Goal: Task Accomplishment & Management: Use online tool/utility

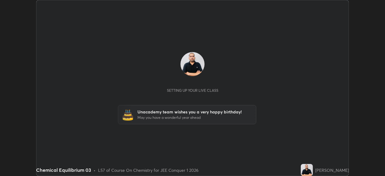
scroll to position [176, 384]
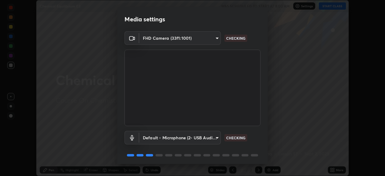
click at [209, 35] on body "Erase all Chemical Equilibrium 03 WAS SCHEDULED TO START AT 8:00 AM Settings ST…" at bounding box center [192, 88] width 385 height 176
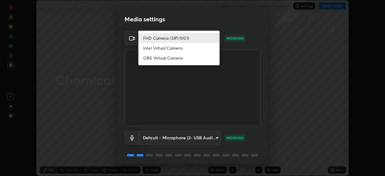
click at [238, 24] on div at bounding box center [192, 88] width 385 height 176
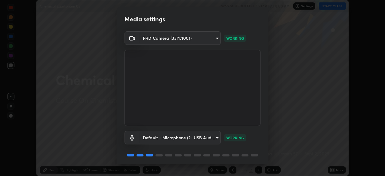
scroll to position [21, 0]
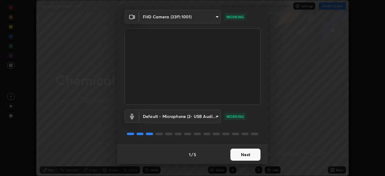
click at [244, 151] on button "Next" at bounding box center [245, 154] width 30 height 12
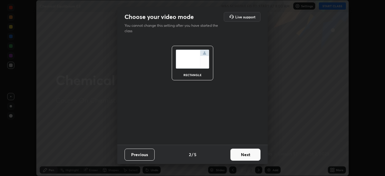
click at [247, 152] on button "Next" at bounding box center [245, 154] width 30 height 12
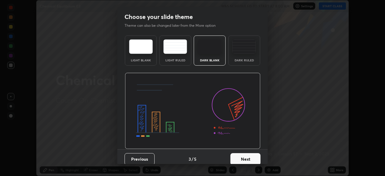
scroll to position [5, 0]
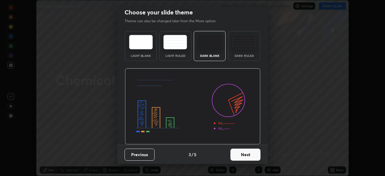
click at [245, 156] on button "Next" at bounding box center [245, 154] width 30 height 12
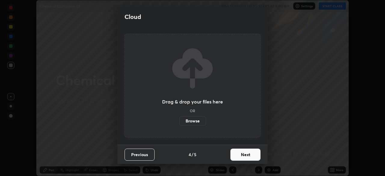
click at [246, 155] on button "Next" at bounding box center [245, 154] width 30 height 12
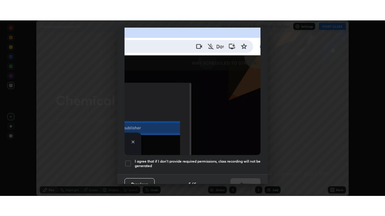
scroll to position [144, 0]
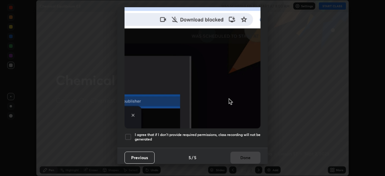
click at [204, 132] on h5 "I agree that if I don't provide required permissions, class recording will not …" at bounding box center [198, 136] width 126 height 9
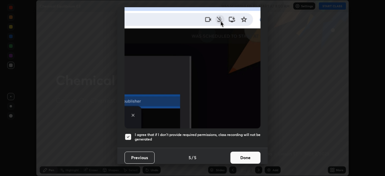
click at [247, 153] on button "Done" at bounding box center [245, 157] width 30 height 12
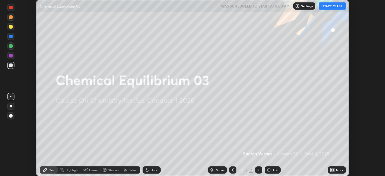
click at [312, 7] on p "Settings" at bounding box center [307, 6] width 12 height 3
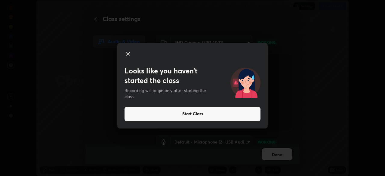
click at [132, 55] on div at bounding box center [192, 54] width 136 height 8
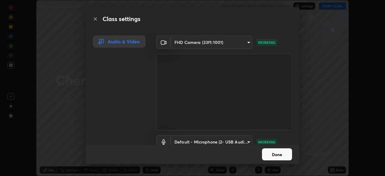
click at [280, 156] on button "Done" at bounding box center [277, 154] width 30 height 12
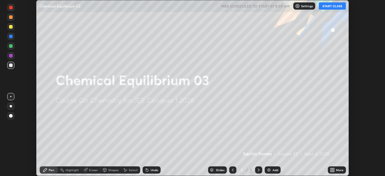
click at [332, 168] on icon at bounding box center [332, 169] width 5 height 5
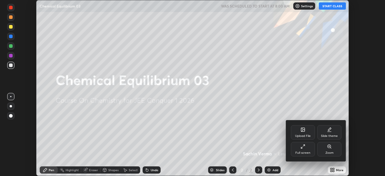
click at [303, 150] on div "Full screen" at bounding box center [303, 149] width 24 height 14
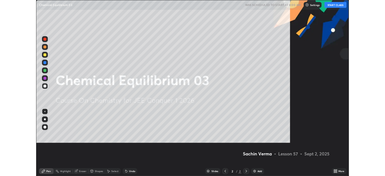
scroll to position [216, 385]
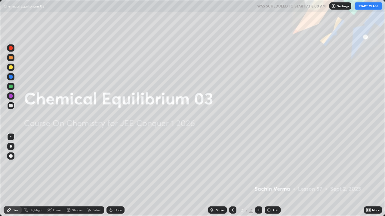
click at [271, 176] on div "Add" at bounding box center [272, 210] width 16 height 7
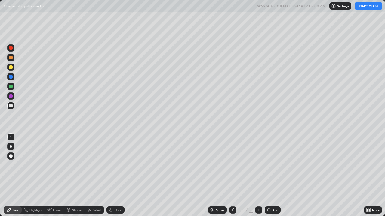
click at [363, 5] on button "START CLASS" at bounding box center [368, 5] width 27 height 7
click at [14, 149] on div at bounding box center [10, 146] width 7 height 7
click at [11, 68] on div at bounding box center [11, 68] width 4 height 4
click at [115, 176] on div "Undo" at bounding box center [119, 210] width 8 height 3
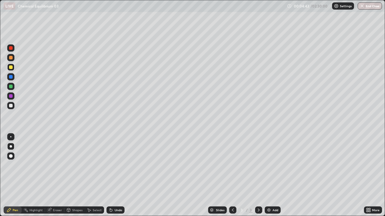
click at [121, 176] on div "Undo" at bounding box center [115, 210] width 18 height 7
click at [115, 176] on div "Undo" at bounding box center [119, 210] width 8 height 3
click at [115, 176] on div "Undo" at bounding box center [115, 210] width 18 height 7
click at [117, 176] on div "Undo" at bounding box center [119, 210] width 8 height 3
click at [118, 176] on div "Undo" at bounding box center [119, 210] width 8 height 3
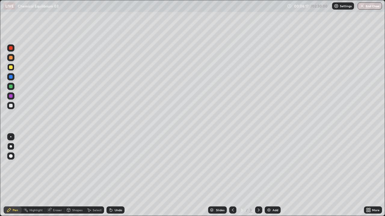
click at [118, 176] on div "Undo" at bounding box center [119, 210] width 8 height 3
click at [119, 176] on div "Undo" at bounding box center [119, 210] width 8 height 3
click at [60, 176] on div "Eraser" at bounding box center [57, 210] width 9 height 3
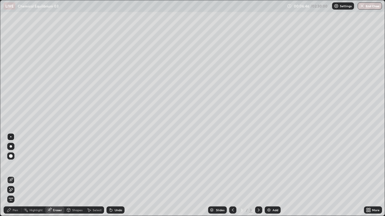
click at [14, 176] on div "Pen" at bounding box center [13, 210] width 18 height 7
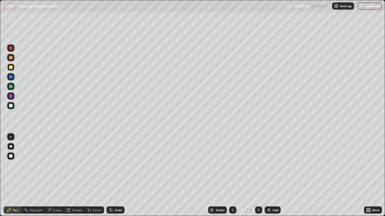
click at [114, 176] on div "Undo" at bounding box center [115, 210] width 18 height 7
click at [115, 176] on div "Undo" at bounding box center [119, 210] width 8 height 3
click at [56, 176] on div "Eraser" at bounding box center [57, 210] width 9 height 3
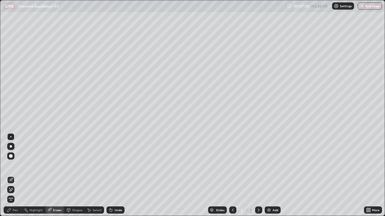
click at [16, 176] on div "Pen" at bounding box center [15, 210] width 5 height 3
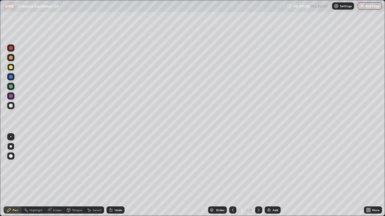
click at [115, 176] on div "Undo" at bounding box center [115, 210] width 18 height 7
click at [316, 176] on div "Slides 3 / 3 Add" at bounding box center [243, 210] width 239 height 12
click at [335, 176] on div "Slides 3 / 3 Add" at bounding box center [243, 210] width 239 height 12
click at [115, 176] on div "Undo" at bounding box center [119, 210] width 8 height 3
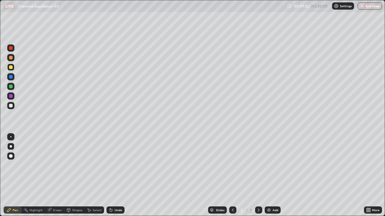
click at [112, 176] on icon at bounding box center [111, 210] width 5 height 5
click at [115, 176] on div "Undo" at bounding box center [119, 210] width 8 height 3
click at [112, 176] on div "Undo" at bounding box center [115, 210] width 18 height 7
click at [270, 176] on img at bounding box center [268, 210] width 5 height 5
click at [272, 176] on div "Add" at bounding box center [275, 210] width 6 height 3
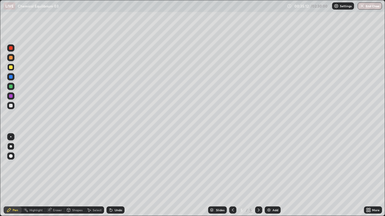
click at [119, 176] on div "Undo" at bounding box center [119, 210] width 8 height 3
click at [118, 176] on div "Undo" at bounding box center [119, 210] width 8 height 3
click at [116, 176] on div "Undo" at bounding box center [115, 210] width 18 height 7
click at [10, 68] on div at bounding box center [11, 68] width 4 height 4
click at [269, 176] on img at bounding box center [268, 210] width 5 height 5
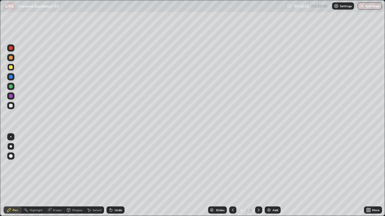
click at [232, 176] on icon at bounding box center [232, 210] width 5 height 5
click at [258, 176] on icon at bounding box center [258, 210] width 5 height 5
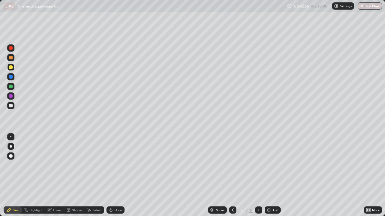
click at [258, 176] on icon at bounding box center [258, 210] width 5 height 5
click at [56, 176] on div "Eraser" at bounding box center [57, 210] width 9 height 3
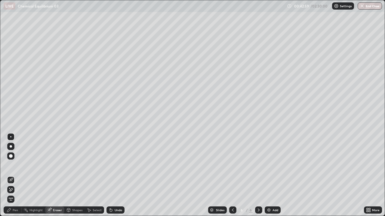
click at [17, 176] on div "Pen" at bounding box center [15, 210] width 5 height 3
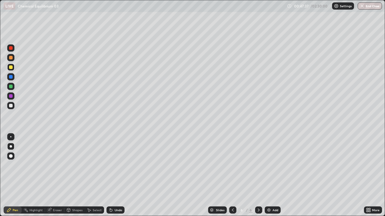
click at [269, 176] on img at bounding box center [268, 210] width 5 height 5
click at [113, 176] on div "Undo" at bounding box center [115, 210] width 18 height 7
click at [108, 176] on div "Undo" at bounding box center [115, 210] width 18 height 7
click at [116, 176] on div "Undo" at bounding box center [119, 210] width 8 height 3
click at [118, 176] on div "Undo" at bounding box center [119, 210] width 8 height 3
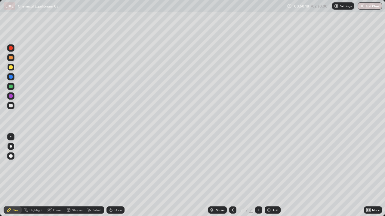
click at [114, 176] on div "Undo" at bounding box center [115, 210] width 18 height 7
click at [115, 176] on div "Undo" at bounding box center [119, 210] width 8 height 3
click at [116, 176] on div "Undo" at bounding box center [119, 210] width 8 height 3
click at [115, 176] on div "Undo" at bounding box center [119, 210] width 8 height 3
click at [113, 176] on div "Undo" at bounding box center [115, 210] width 18 height 7
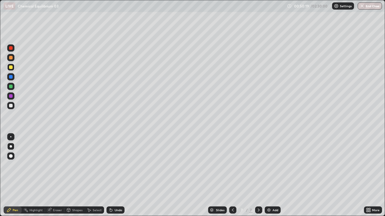
click at [112, 176] on div "Undo" at bounding box center [115, 210] width 18 height 7
click at [116, 176] on div "Undo" at bounding box center [115, 210] width 18 height 7
click at [269, 176] on img at bounding box center [268, 210] width 5 height 5
click at [271, 176] on div "Add" at bounding box center [272, 210] width 16 height 7
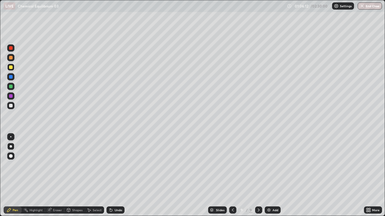
click at [115, 176] on div "Undo" at bounding box center [115, 210] width 18 height 7
click at [113, 176] on div "Undo" at bounding box center [115, 210] width 18 height 7
click at [118, 176] on div "Undo" at bounding box center [115, 210] width 18 height 7
click at [110, 176] on icon at bounding box center [110, 209] width 1 height 1
click at [114, 176] on div "Undo" at bounding box center [115, 210] width 18 height 7
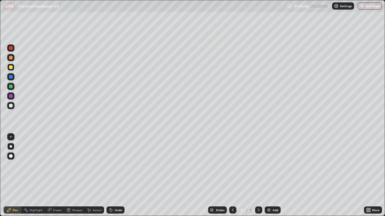
click at [116, 176] on div "Undo" at bounding box center [119, 210] width 8 height 3
click at [118, 176] on div "Undo" at bounding box center [119, 210] width 8 height 3
click at [52, 176] on div "Eraser" at bounding box center [54, 210] width 19 height 7
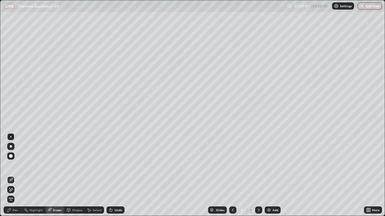
click at [12, 176] on div "Pen" at bounding box center [13, 210] width 18 height 7
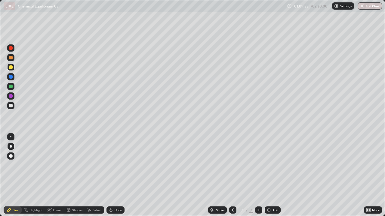
click at [118, 176] on div "Undo" at bounding box center [119, 210] width 8 height 3
click at [119, 176] on div "Undo" at bounding box center [119, 210] width 8 height 3
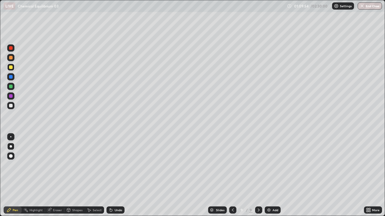
click at [118, 176] on div "Undo" at bounding box center [119, 210] width 8 height 3
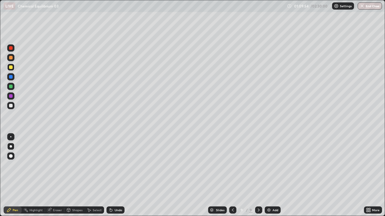
click at [118, 176] on div "Undo" at bounding box center [119, 210] width 8 height 3
click at [118, 176] on div "Undo" at bounding box center [115, 210] width 18 height 7
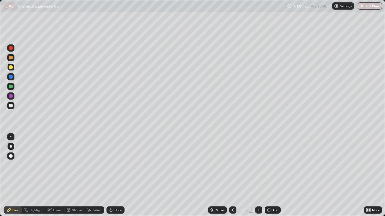
click at [118, 176] on div "Undo" at bounding box center [115, 210] width 18 height 7
click at [116, 176] on div "Undo" at bounding box center [115, 210] width 18 height 7
click at [117, 176] on div "Undo" at bounding box center [115, 210] width 18 height 7
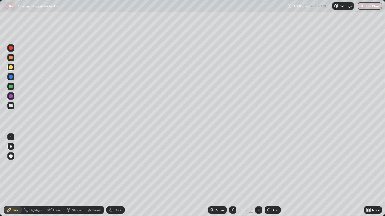
click at [121, 176] on div "Undo" at bounding box center [119, 210] width 8 height 3
click at [116, 176] on div "Undo" at bounding box center [115, 210] width 18 height 7
click at [115, 176] on div "Undo" at bounding box center [119, 210] width 8 height 3
click at [113, 176] on div "Undo" at bounding box center [115, 210] width 18 height 7
click at [119, 176] on div "Undo" at bounding box center [115, 210] width 18 height 7
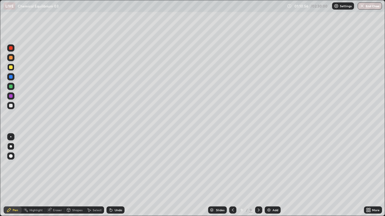
click at [119, 176] on div "Undo" at bounding box center [119, 210] width 8 height 3
click at [119, 176] on div "Undo" at bounding box center [115, 210] width 18 height 7
click at [119, 176] on div "Undo" at bounding box center [119, 210] width 8 height 3
click at [115, 176] on div "Undo" at bounding box center [115, 210] width 18 height 7
click at [113, 176] on div "Undo" at bounding box center [115, 210] width 18 height 7
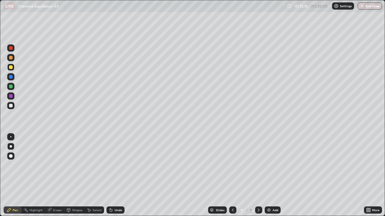
click at [110, 176] on icon at bounding box center [111, 210] width 2 height 2
click at [110, 176] on div "Undo" at bounding box center [115, 210] width 18 height 7
click at [112, 176] on icon at bounding box center [111, 210] width 5 height 5
click at [110, 176] on icon at bounding box center [111, 210] width 2 height 2
click at [232, 176] on icon at bounding box center [232, 210] width 5 height 5
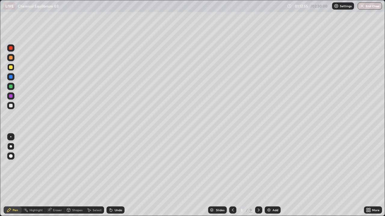
click at [232, 176] on icon at bounding box center [232, 210] width 5 height 5
click at [258, 176] on icon at bounding box center [258, 210] width 5 height 5
click at [232, 176] on icon at bounding box center [232, 210] width 5 height 5
click at [258, 176] on icon at bounding box center [258, 210] width 5 height 5
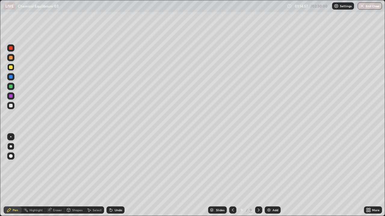
click at [232, 176] on icon at bounding box center [232, 210] width 5 height 5
click at [258, 176] on icon at bounding box center [258, 210] width 5 height 5
click at [268, 176] on div "Add" at bounding box center [272, 210] width 16 height 7
click at [120, 176] on div "Undo" at bounding box center [115, 210] width 18 height 7
click at [113, 176] on div "Undo" at bounding box center [115, 210] width 18 height 7
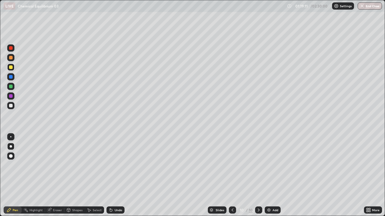
click at [115, 176] on div "Undo" at bounding box center [119, 210] width 8 height 3
click at [54, 176] on div "Eraser" at bounding box center [57, 210] width 9 height 3
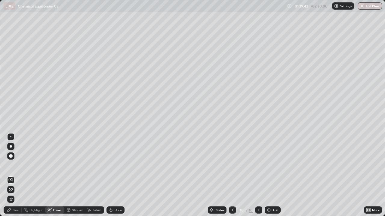
click at [17, 176] on div "Pen" at bounding box center [15, 210] width 5 height 3
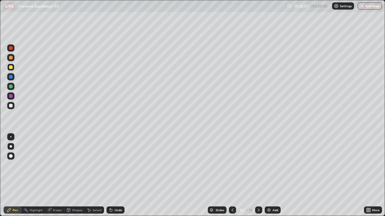
click at [273, 176] on div "Add" at bounding box center [275, 210] width 6 height 3
click at [55, 176] on div "Eraser" at bounding box center [54, 210] width 19 height 7
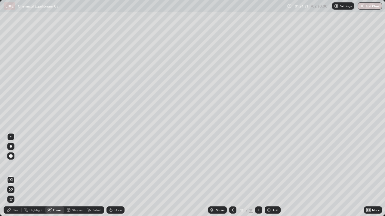
click at [17, 176] on div "Pen" at bounding box center [15, 210] width 5 height 3
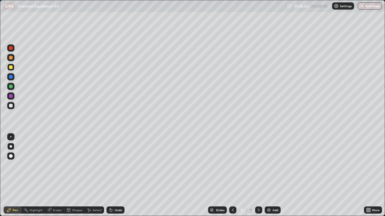
click at [118, 176] on div "Undo" at bounding box center [119, 210] width 8 height 3
click at [272, 176] on div "Add" at bounding box center [275, 210] width 6 height 3
click at [115, 176] on div "Undo" at bounding box center [115, 210] width 18 height 7
click at [10, 156] on div at bounding box center [11, 156] width 4 height 4
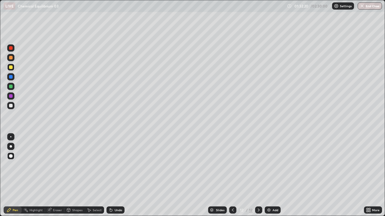
click at [12, 97] on div at bounding box center [11, 96] width 4 height 4
click at [11, 87] on div at bounding box center [11, 87] width 4 height 4
click at [13, 68] on div at bounding box center [10, 67] width 7 height 7
click at [11, 147] on div at bounding box center [11, 146] width 2 height 2
click at [120, 176] on div "Undo" at bounding box center [115, 210] width 18 height 7
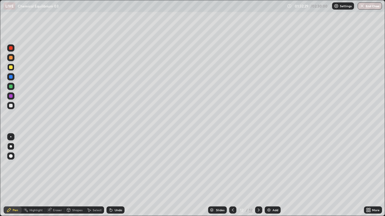
click at [117, 176] on div "Undo" at bounding box center [119, 210] width 8 height 3
click at [14, 105] on div at bounding box center [10, 105] width 7 height 7
click at [118, 176] on div "Undo" at bounding box center [115, 210] width 18 height 7
click at [116, 176] on div "Undo" at bounding box center [115, 210] width 18 height 7
click at [112, 176] on div "Undo" at bounding box center [115, 210] width 18 height 7
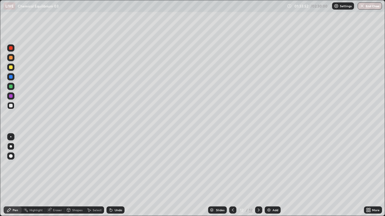
click at [114, 176] on div "Undo" at bounding box center [115, 210] width 18 height 7
click at [113, 176] on div "Undo" at bounding box center [115, 210] width 18 height 7
click at [110, 176] on icon at bounding box center [111, 210] width 2 height 2
click at [271, 176] on div "Add" at bounding box center [272, 210] width 16 height 7
click at [118, 176] on div "Undo" at bounding box center [115, 210] width 18 height 7
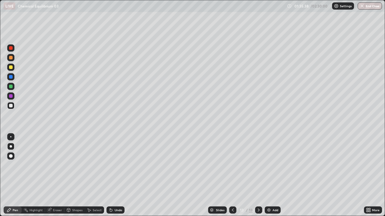
click at [118, 176] on div "Undo" at bounding box center [119, 210] width 8 height 3
click at [271, 176] on img at bounding box center [268, 210] width 5 height 5
click at [120, 176] on div "Undo" at bounding box center [119, 210] width 8 height 3
click at [122, 176] on div "Undo" at bounding box center [115, 210] width 18 height 7
click at [115, 176] on div "Undo" at bounding box center [119, 210] width 8 height 3
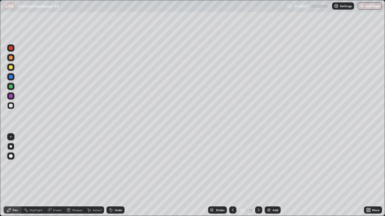
click at [121, 176] on div "Undo" at bounding box center [119, 210] width 8 height 3
click at [232, 176] on icon at bounding box center [232, 210] width 5 height 5
click at [258, 176] on icon at bounding box center [258, 210] width 5 height 5
click at [272, 176] on div "Add" at bounding box center [275, 210] width 6 height 3
click at [232, 176] on icon at bounding box center [232, 210] width 5 height 5
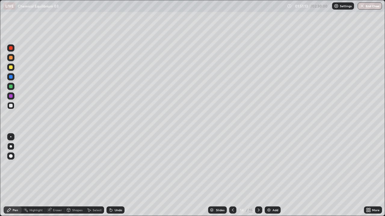
click at [232, 176] on div at bounding box center [232, 210] width 7 height 7
click at [232, 176] on icon at bounding box center [233, 210] width 2 height 3
click at [232, 176] on icon at bounding box center [232, 210] width 5 height 5
click at [258, 176] on icon at bounding box center [258, 210] width 5 height 5
click at [232, 176] on icon at bounding box center [232, 210] width 5 height 5
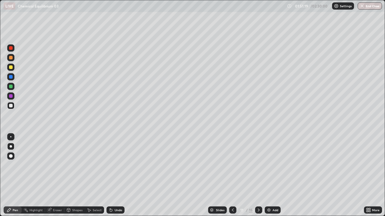
click at [232, 176] on icon at bounding box center [232, 210] width 5 height 5
click at [233, 176] on icon at bounding box center [233, 210] width 2 height 3
click at [258, 176] on icon at bounding box center [258, 210] width 5 height 5
click at [258, 176] on icon at bounding box center [259, 210] width 2 height 3
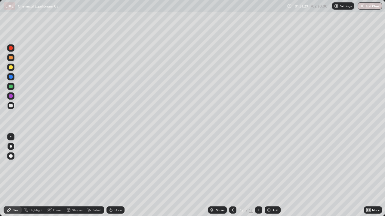
click at [257, 176] on icon at bounding box center [258, 210] width 5 height 5
click at [258, 176] on icon at bounding box center [259, 210] width 2 height 3
click at [258, 176] on icon at bounding box center [258, 210] width 5 height 5
click at [9, 69] on div at bounding box center [11, 68] width 4 height 4
click at [11, 103] on div at bounding box center [10, 105] width 7 height 7
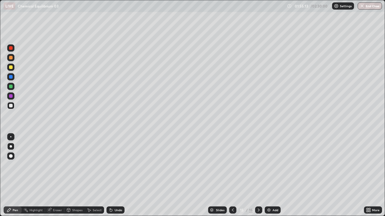
click at [8, 68] on div at bounding box center [10, 67] width 7 height 7
click at [271, 176] on div "Add" at bounding box center [272, 210] width 16 height 7
click at [232, 176] on icon at bounding box center [232, 210] width 5 height 5
click at [258, 176] on icon at bounding box center [259, 210] width 2 height 3
click at [114, 176] on div "Undo" at bounding box center [115, 210] width 18 height 7
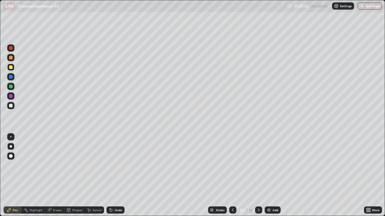
click at [115, 176] on div "Undo" at bounding box center [119, 210] width 8 height 3
click at [232, 176] on icon at bounding box center [232, 210] width 5 height 5
click at [258, 176] on icon at bounding box center [258, 210] width 5 height 5
click at [122, 176] on div "Undo" at bounding box center [115, 210] width 18 height 7
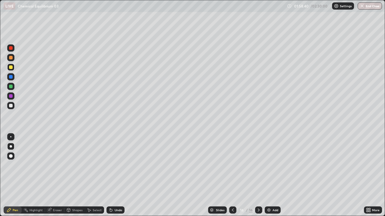
click at [119, 176] on div "Undo" at bounding box center [119, 210] width 8 height 3
click at [118, 176] on div "Undo" at bounding box center [119, 210] width 8 height 3
click at [119, 176] on div "Undo" at bounding box center [119, 210] width 8 height 3
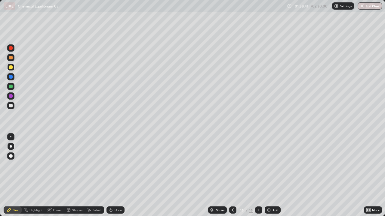
click at [119, 176] on div "Undo" at bounding box center [119, 210] width 8 height 3
click at [120, 176] on div "Undo" at bounding box center [115, 210] width 18 height 7
click at [13, 105] on div at bounding box center [10, 105] width 7 height 7
click at [13, 86] on div at bounding box center [10, 86] width 7 height 7
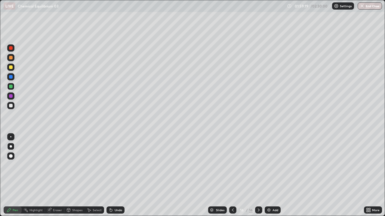
click at [233, 176] on icon at bounding box center [232, 210] width 5 height 5
click at [234, 176] on div at bounding box center [232, 210] width 7 height 7
click at [258, 176] on icon at bounding box center [259, 210] width 2 height 3
click at [258, 176] on icon at bounding box center [258, 210] width 5 height 5
click at [56, 176] on div "Eraser" at bounding box center [57, 210] width 9 height 3
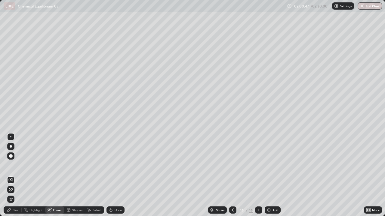
click at [16, 176] on div "Pen" at bounding box center [15, 210] width 5 height 3
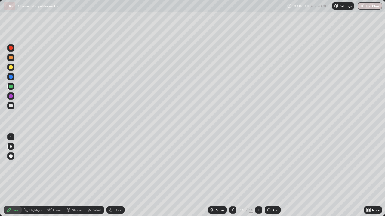
click at [232, 176] on icon at bounding box center [232, 210] width 5 height 5
click at [258, 176] on icon at bounding box center [258, 210] width 5 height 5
click at [267, 176] on img at bounding box center [268, 210] width 5 height 5
click at [120, 176] on div "Undo" at bounding box center [115, 210] width 18 height 7
click at [369, 5] on button "End Class" at bounding box center [369, 5] width 24 height 7
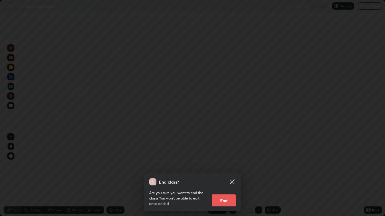
click at [229, 176] on button "End" at bounding box center [224, 201] width 24 height 12
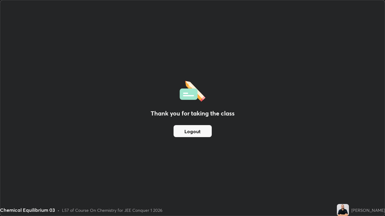
click at [264, 104] on div "Thank you for taking the class Logout" at bounding box center [192, 108] width 384 height 216
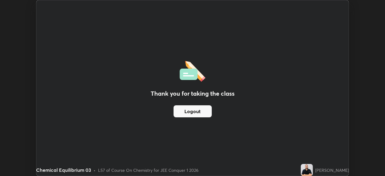
scroll to position [29880, 29671]
